Goal: Information Seeking & Learning: Find specific fact

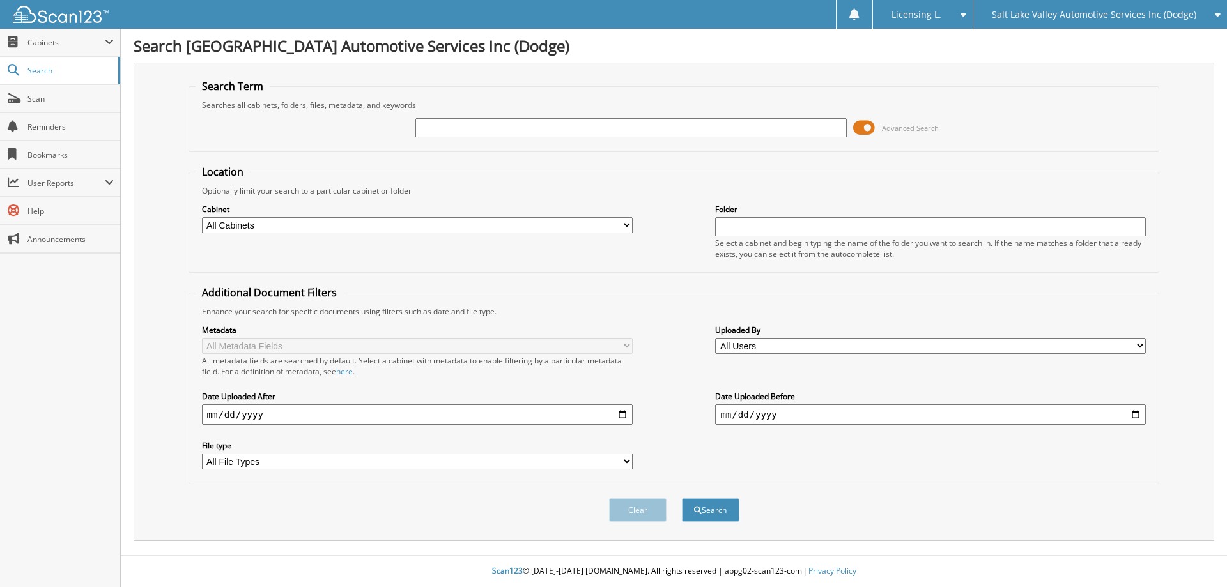
click at [1217, 16] on icon at bounding box center [1214, 14] width 12 height 9
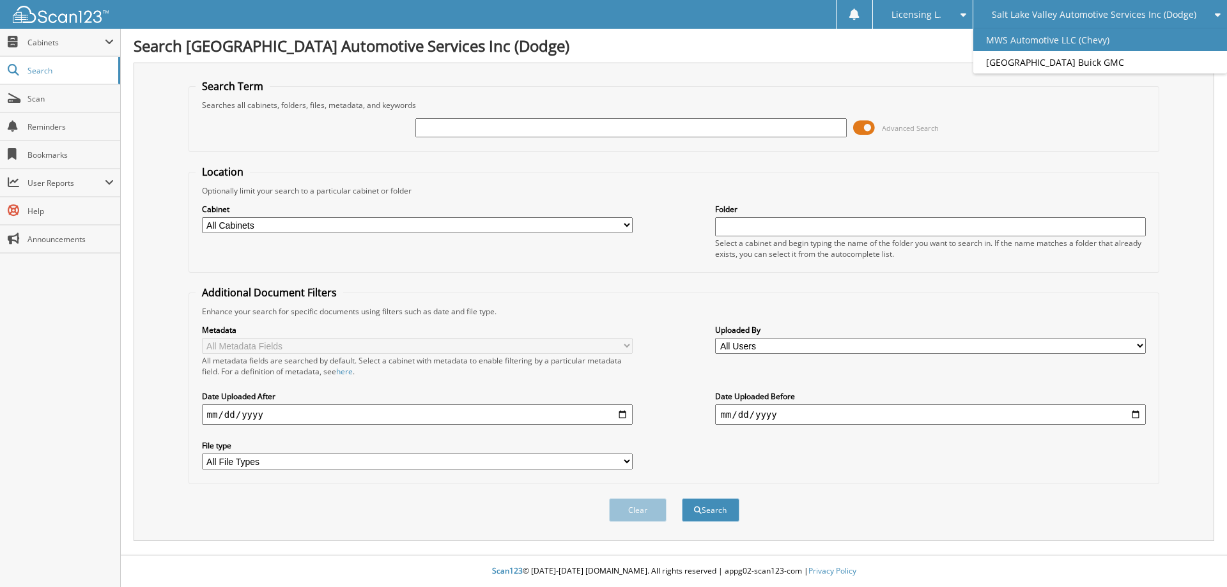
click at [1128, 43] on link "MWS Automotive LLC (Chevy)" at bounding box center [1100, 40] width 254 height 22
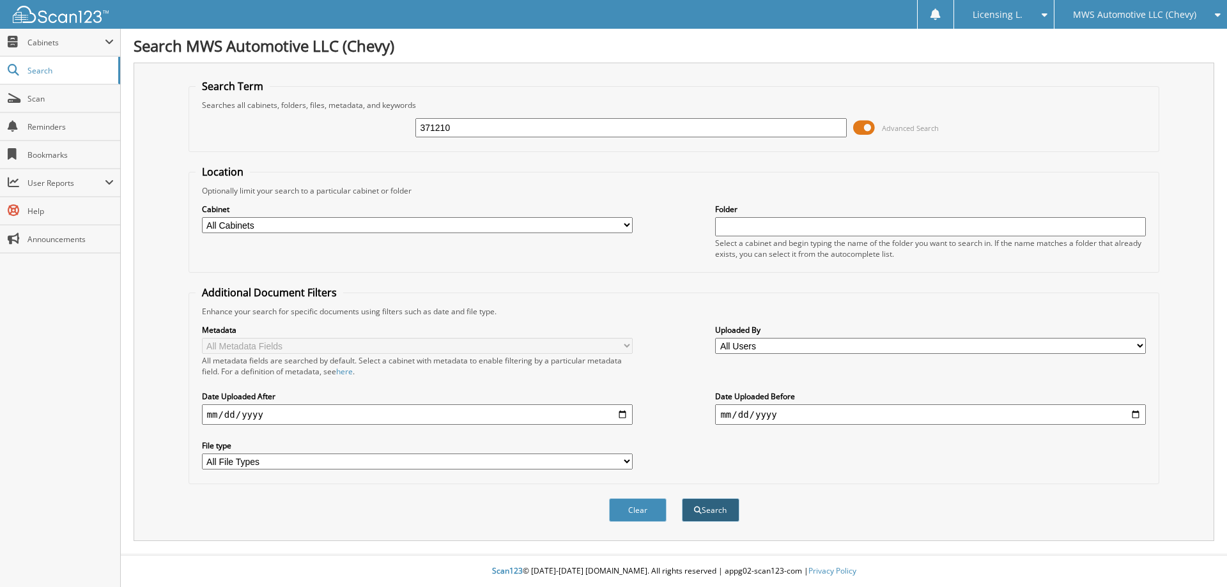
type input "371210"
click at [703, 511] on button "Search" at bounding box center [711, 510] width 58 height 24
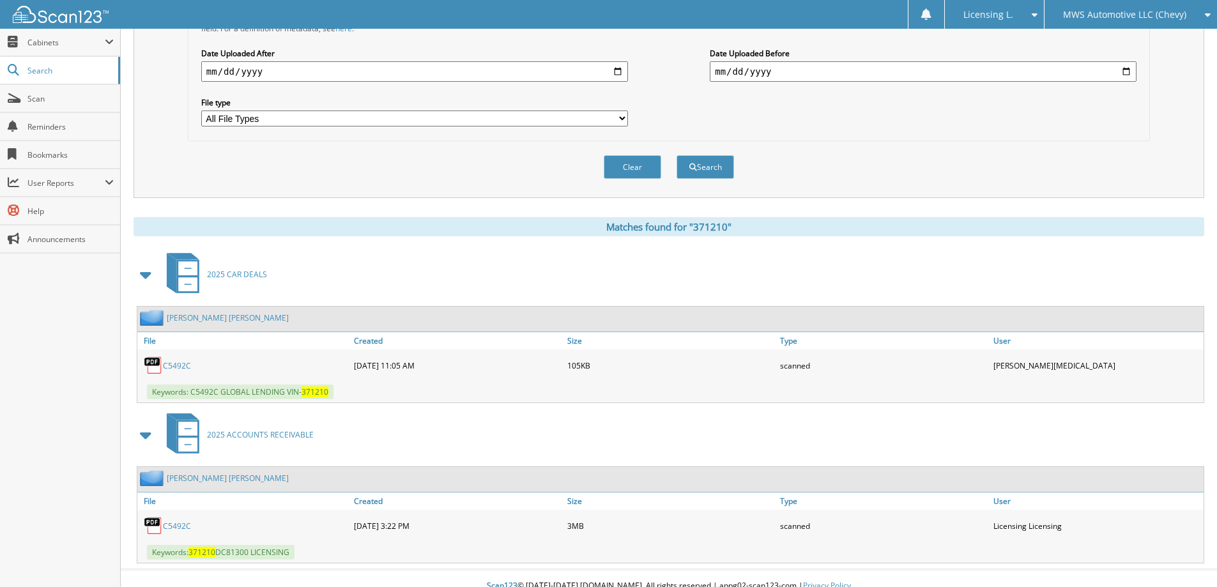
scroll to position [358, 0]
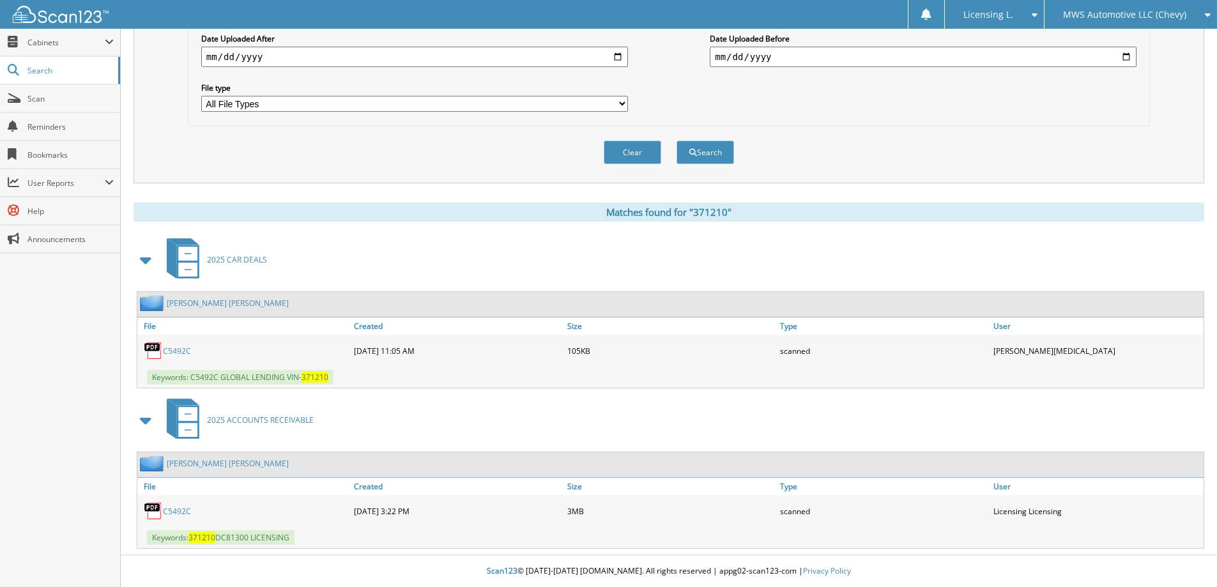
click at [183, 511] on link "C5492C" at bounding box center [177, 511] width 28 height 11
click at [172, 512] on link "C5492C" at bounding box center [177, 511] width 28 height 11
click at [153, 486] on link "File" at bounding box center [243, 486] width 213 height 17
click at [172, 512] on link "C5492C" at bounding box center [177, 511] width 28 height 11
click at [212, 460] on link "GUTIERREZ MACIEL, YULIANA" at bounding box center [228, 463] width 122 height 11
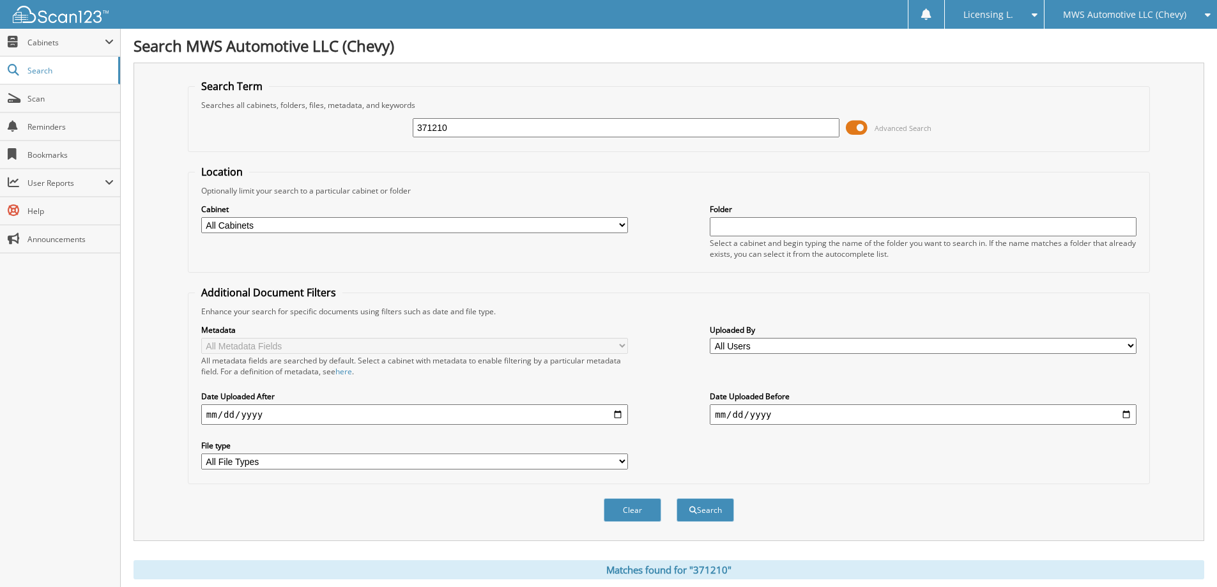
click at [1204, 14] on icon at bounding box center [1205, 14] width 12 height 9
click at [1151, 73] on link "[GEOGRAPHIC_DATA] Buick GMC" at bounding box center [1131, 74] width 173 height 22
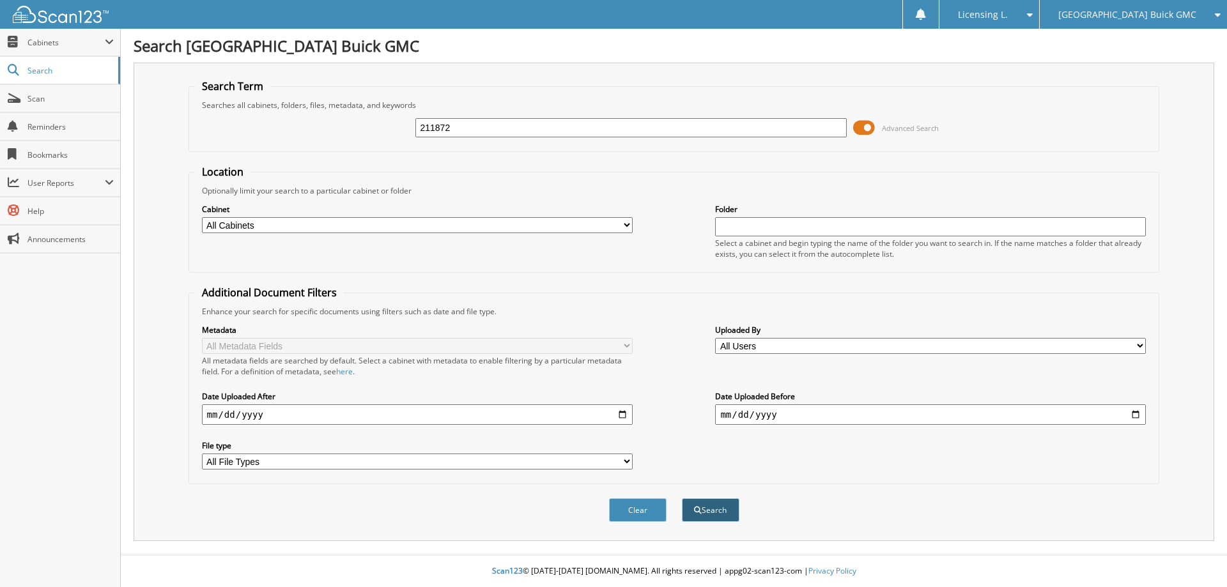
type input "211872"
click at [715, 509] on button "Search" at bounding box center [711, 510] width 58 height 24
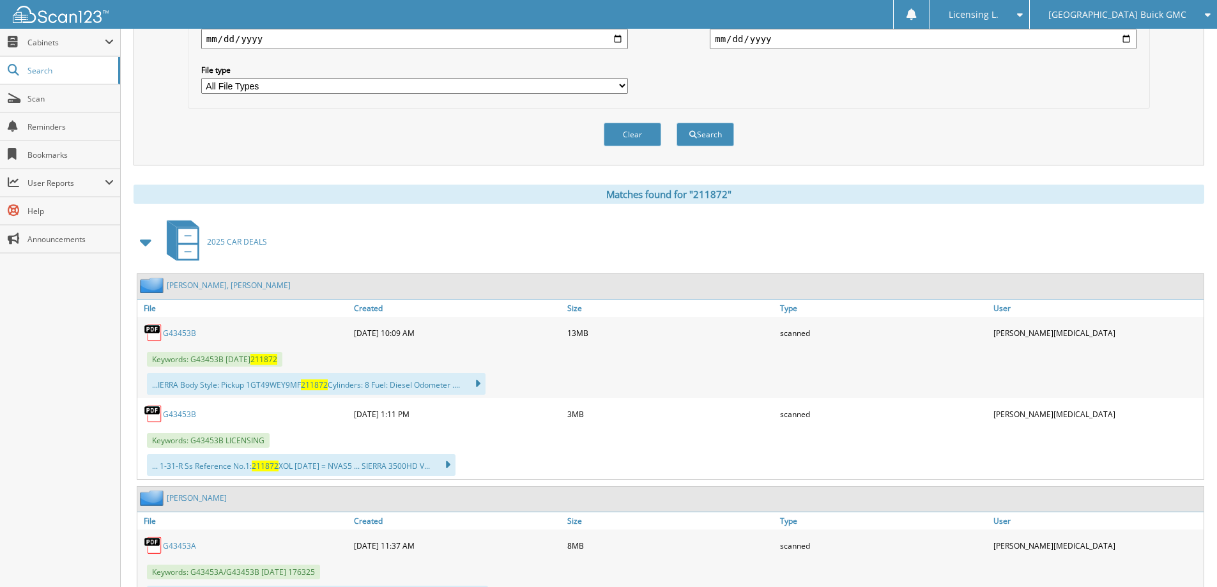
scroll to position [319, 0]
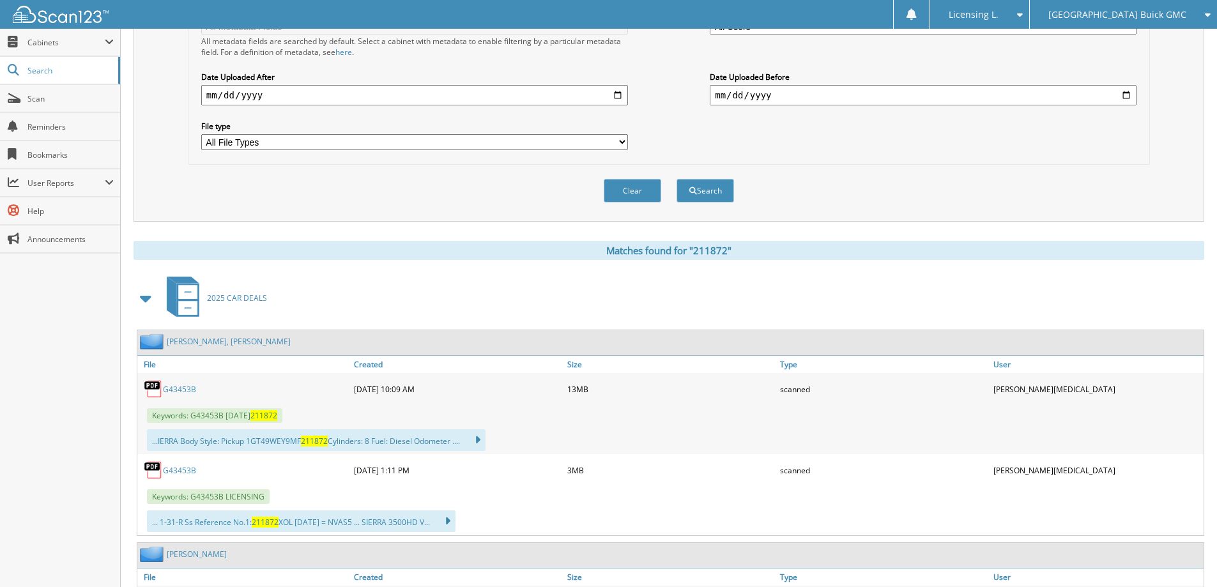
click at [180, 388] on link "G43453B" at bounding box center [179, 389] width 33 height 11
click at [1208, 12] on icon at bounding box center [1205, 14] width 12 height 9
click at [1164, 40] on link "MWS Automotive LLC (Chevy)" at bounding box center [1123, 40] width 187 height 22
